Goal: Task Accomplishment & Management: Use online tool/utility

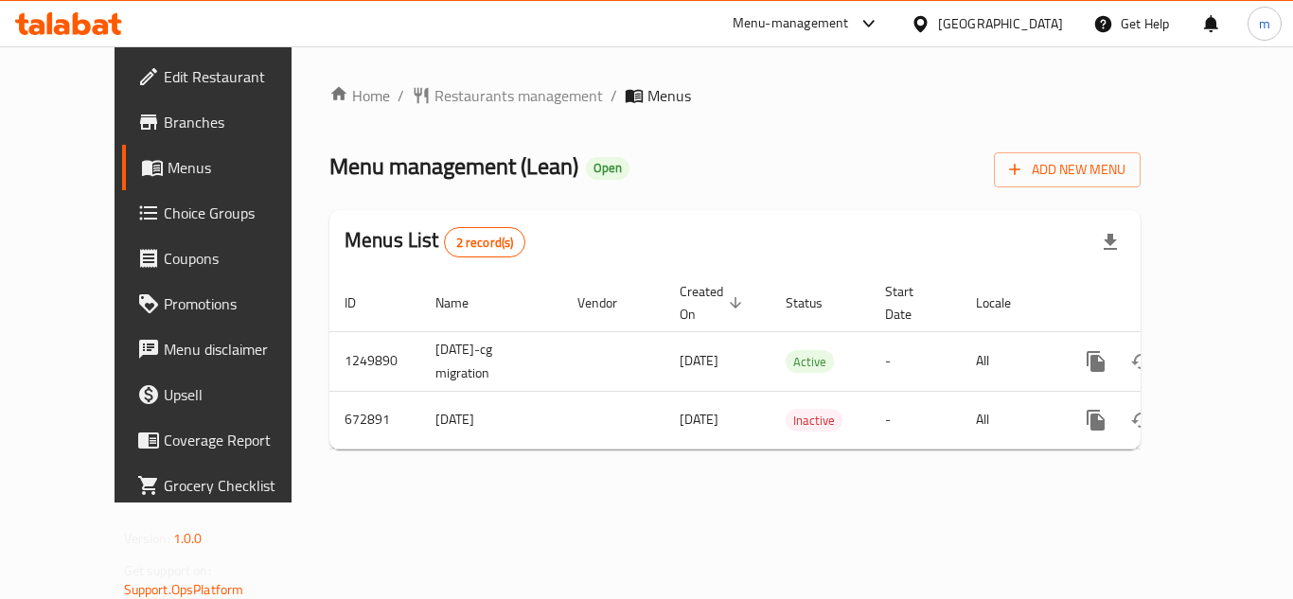
click at [80, 26] on icon at bounding box center [68, 23] width 107 height 23
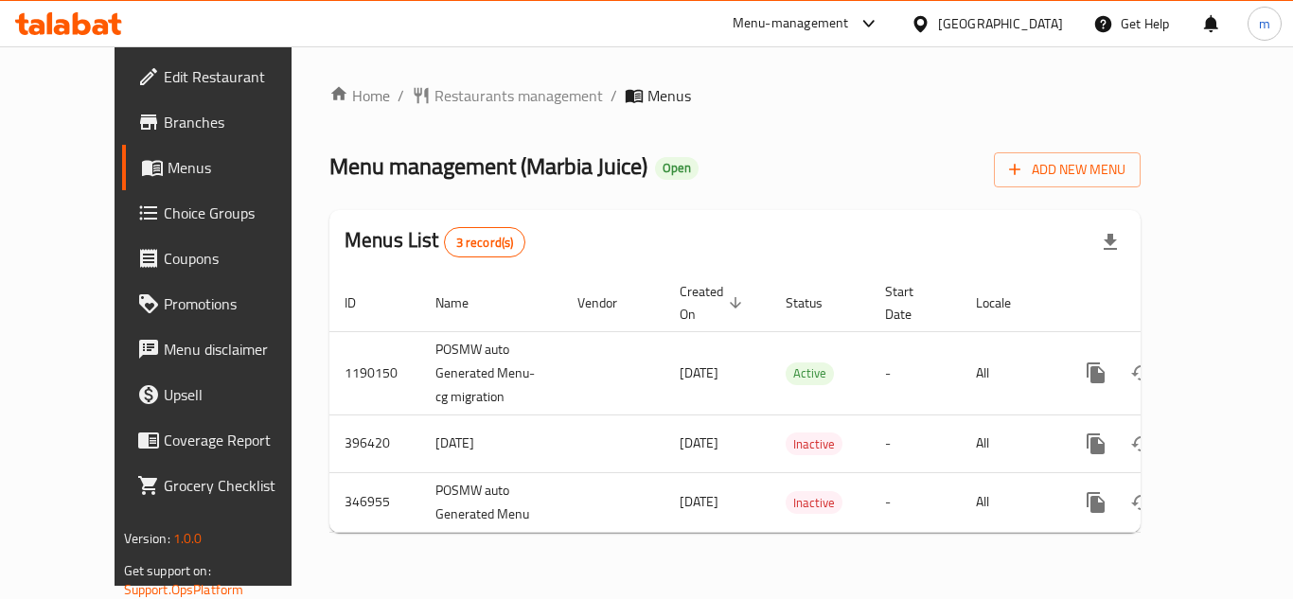
click at [72, 30] on icon at bounding box center [68, 23] width 107 height 23
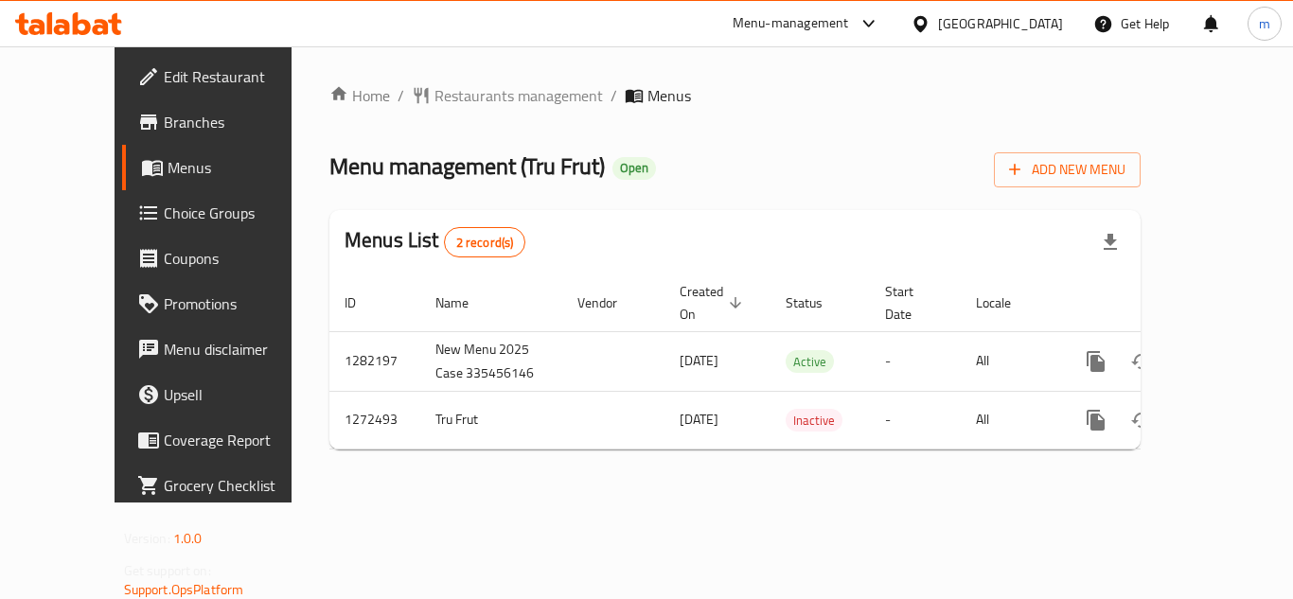
click at [103, 32] on icon at bounding box center [101, 27] width 16 height 16
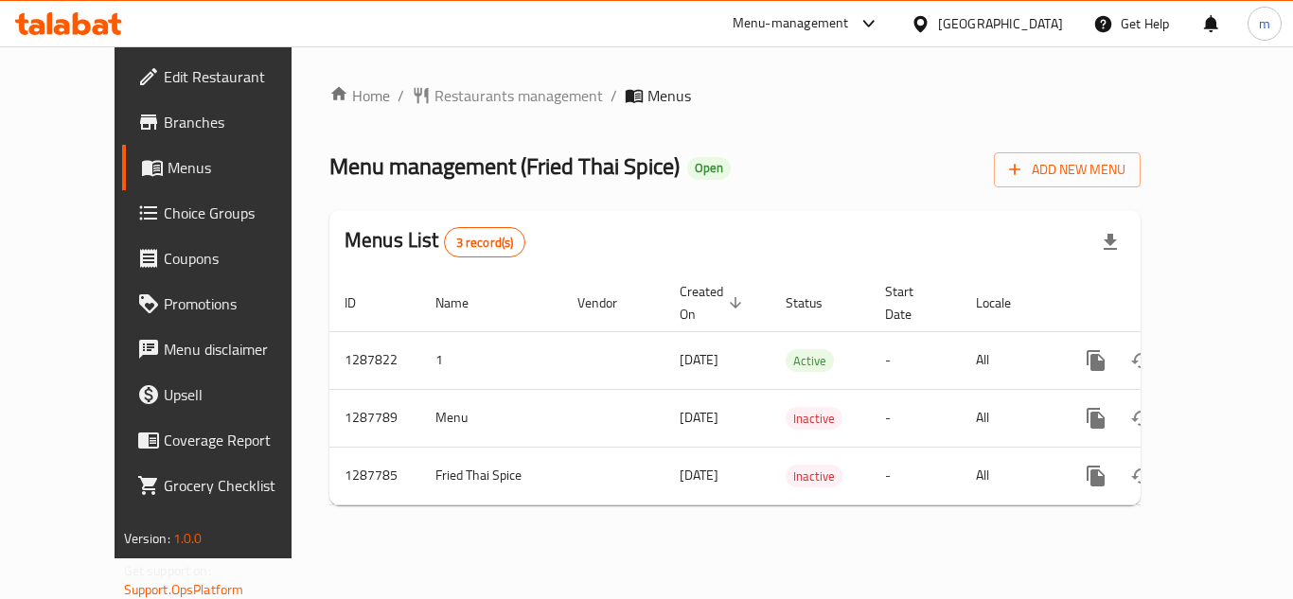
click at [79, 31] on icon at bounding box center [82, 23] width 18 height 23
